Goal: Navigation & Orientation: Find specific page/section

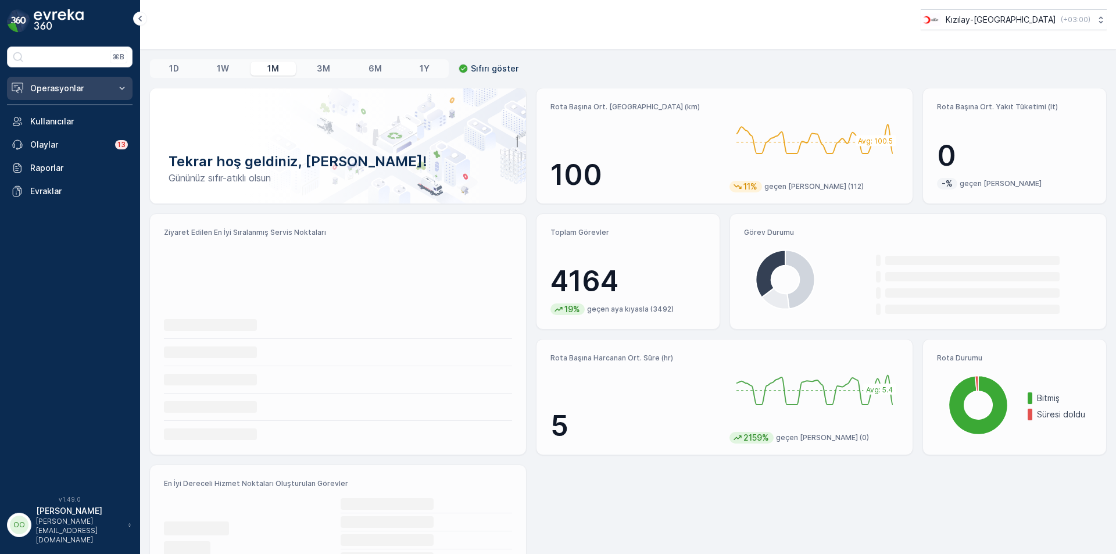
click at [97, 84] on p "Operasyonlar" at bounding box center [69, 89] width 79 height 12
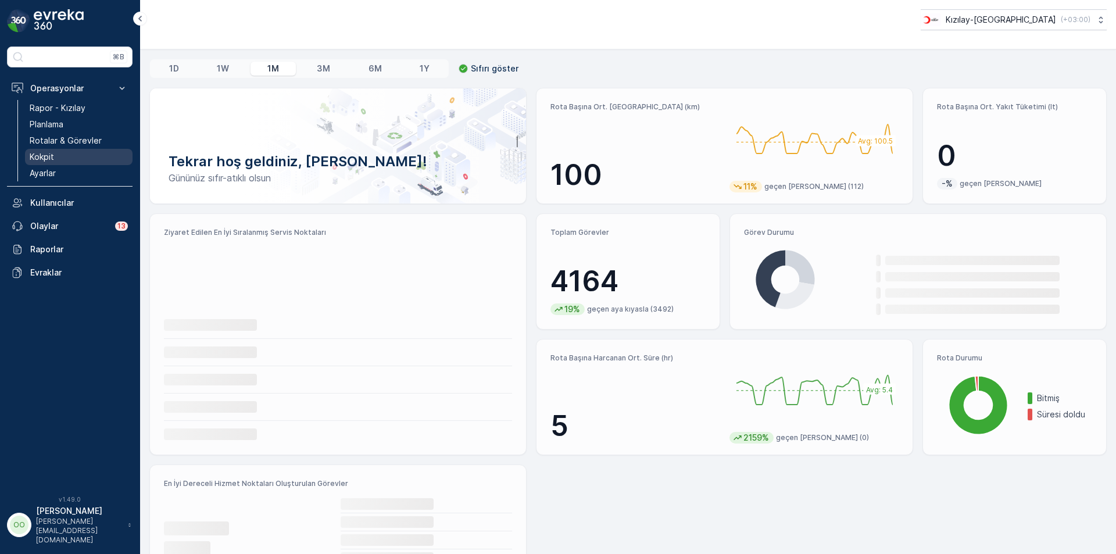
click at [60, 149] on link "Kokpit" at bounding box center [79, 157] width 108 height 16
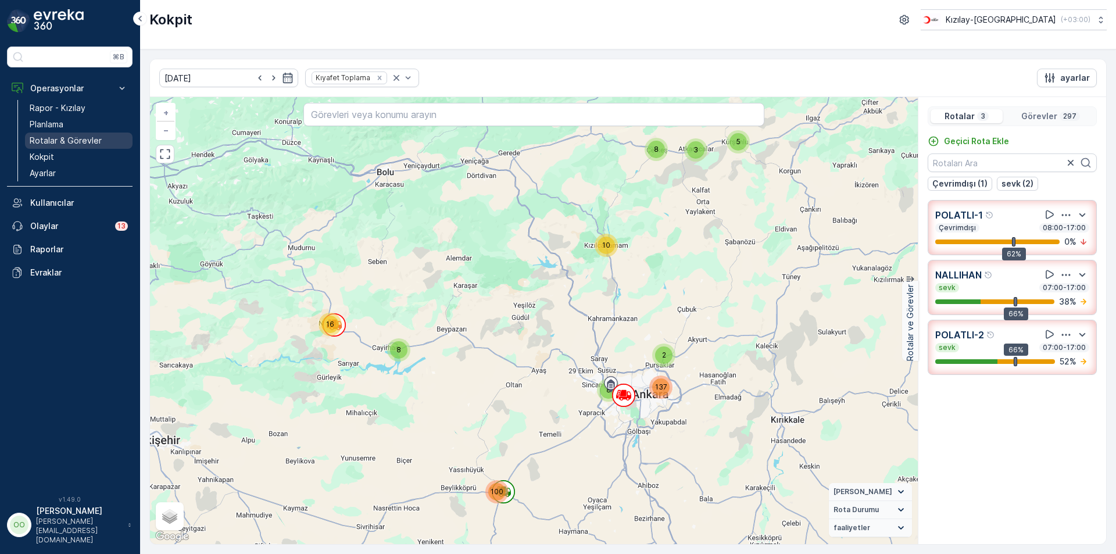
click at [38, 142] on p "Rotalar & Görevler" at bounding box center [66, 141] width 72 height 12
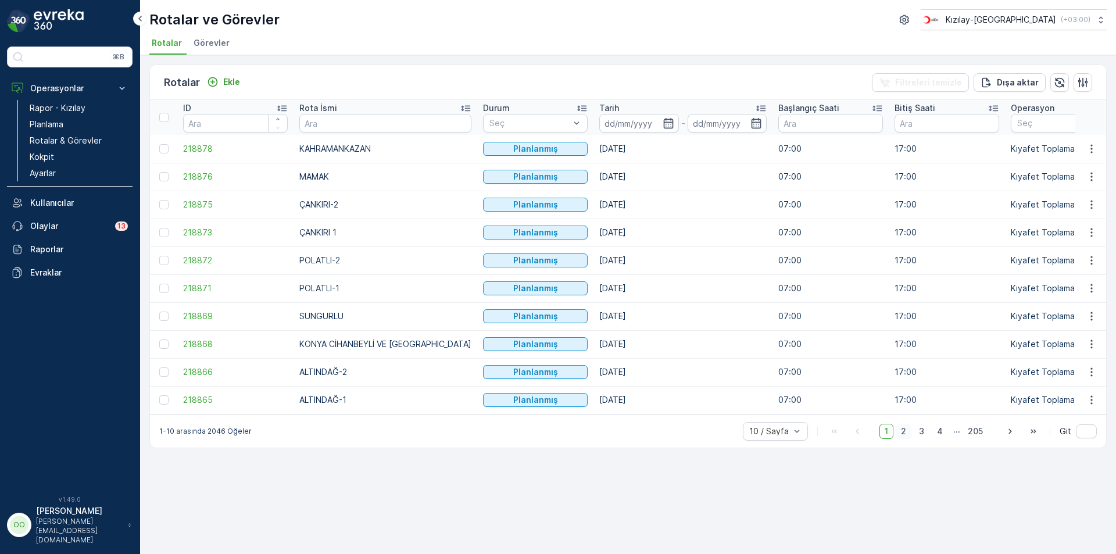
click at [912, 437] on span "2" at bounding box center [904, 431] width 16 height 15
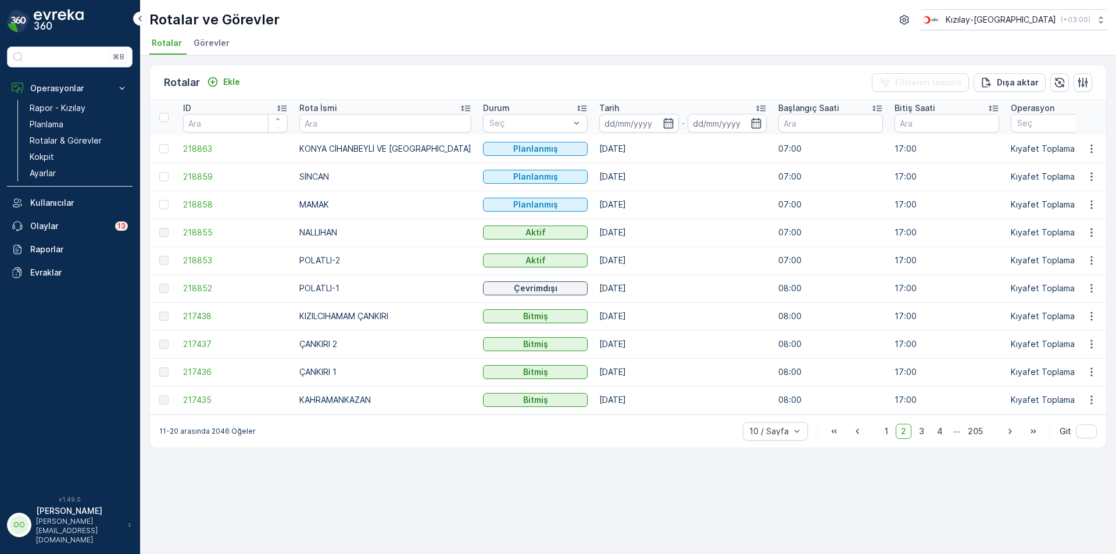
click at [366, 232] on td "NALLIHAN" at bounding box center [386, 233] width 184 height 28
